Goal: Transaction & Acquisition: Book appointment/travel/reservation

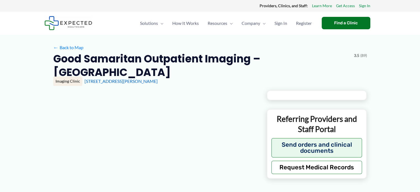
type input "**********"
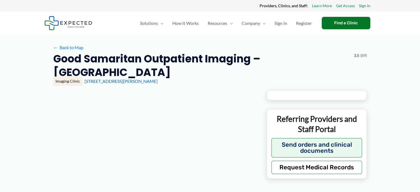
type input "**********"
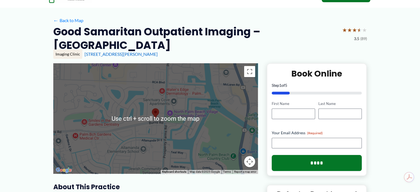
scroll to position [27, 0]
